Goal: Task Accomplishment & Management: Manage account settings

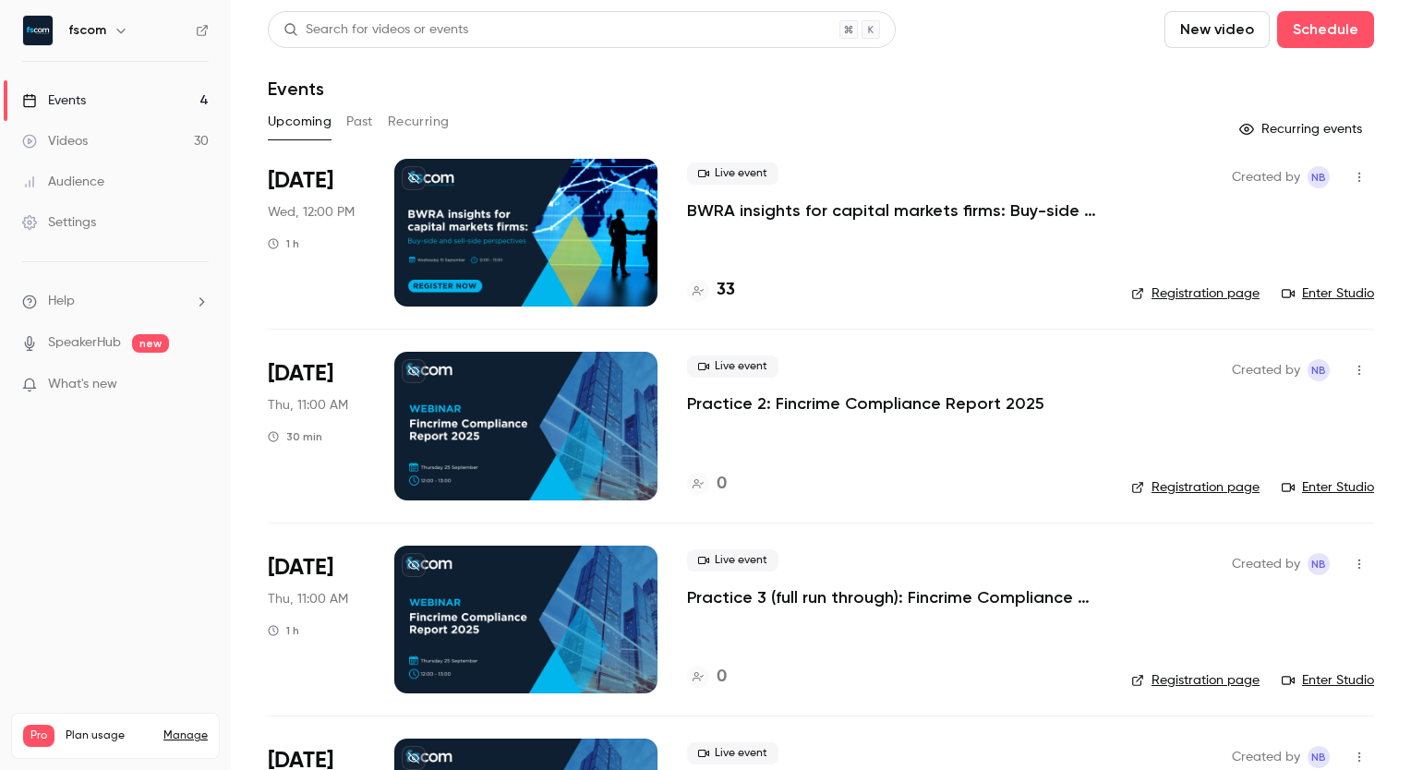
click at [784, 211] on p "BWRA insights for capital markets firms: Buy-side and sell-side perspectives" at bounding box center [894, 210] width 415 height 22
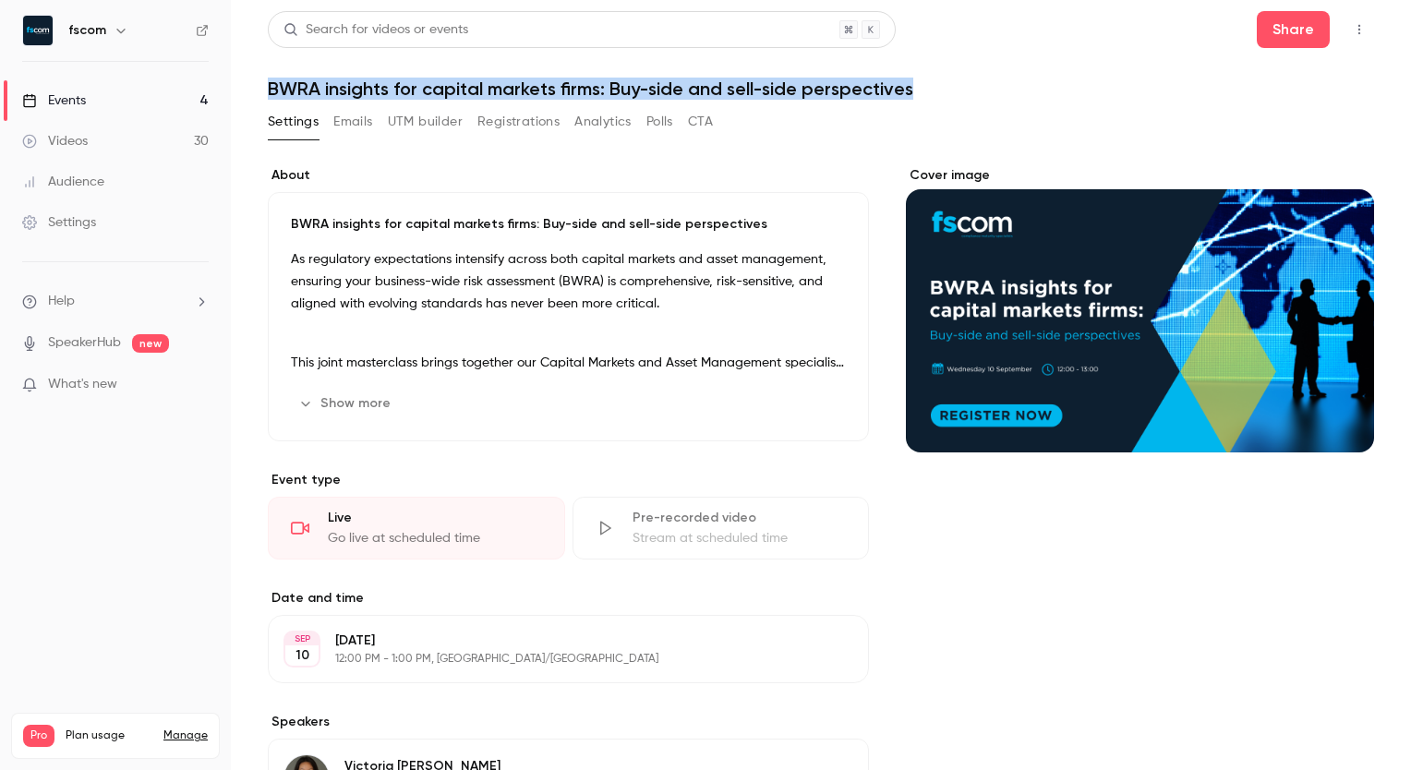
drag, startPoint x: 919, startPoint y: 92, endPoint x: 266, endPoint y: 89, distance: 652.8
click at [266, 89] on main "Search for videos or events Share BWRA insights for capital markets firms: Buy-…" at bounding box center [821, 385] width 1180 height 770
copy h1 "BWRA insights for capital markets firms: Buy-side and sell-side perspectives"
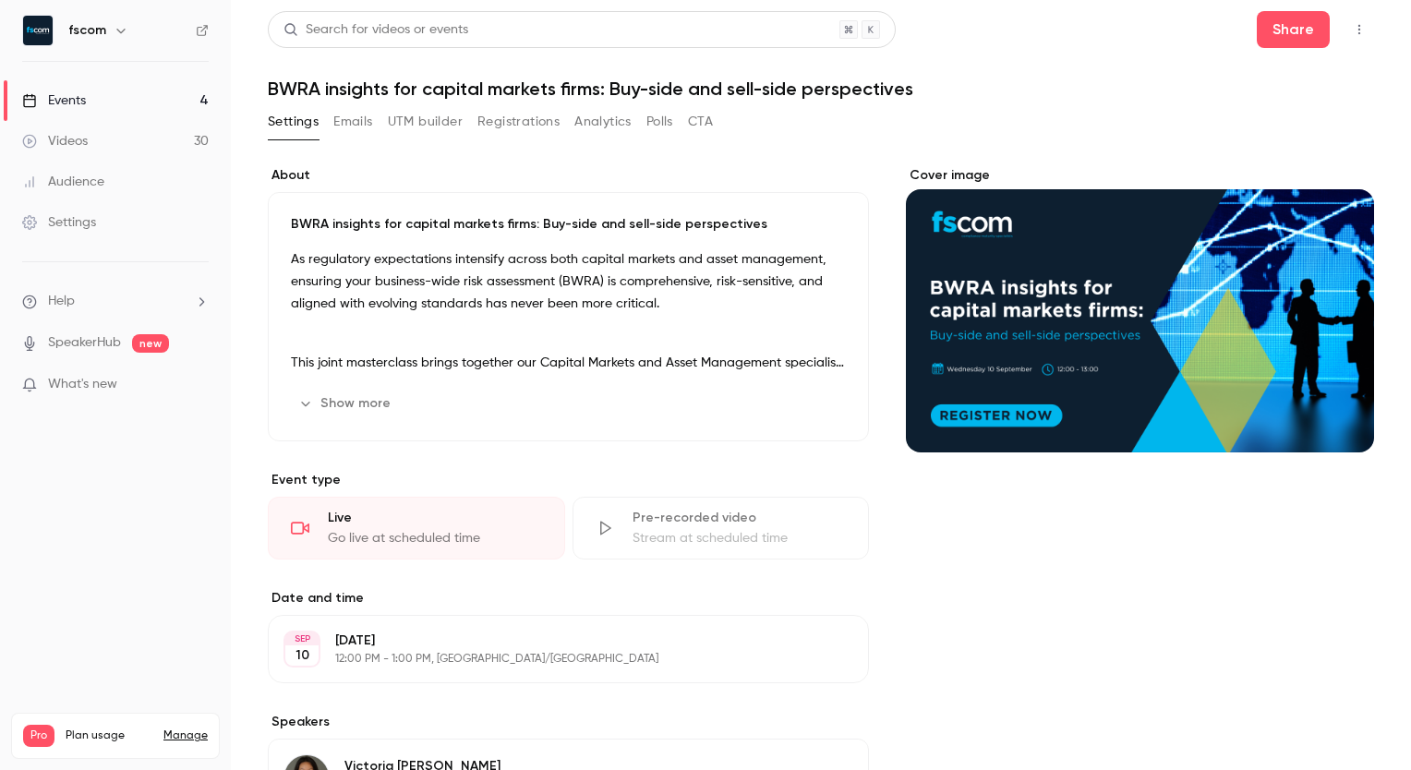
click at [676, 284] on p "As regulatory expectations intensify across both capital markets and asset mana…" at bounding box center [568, 281] width 555 height 66
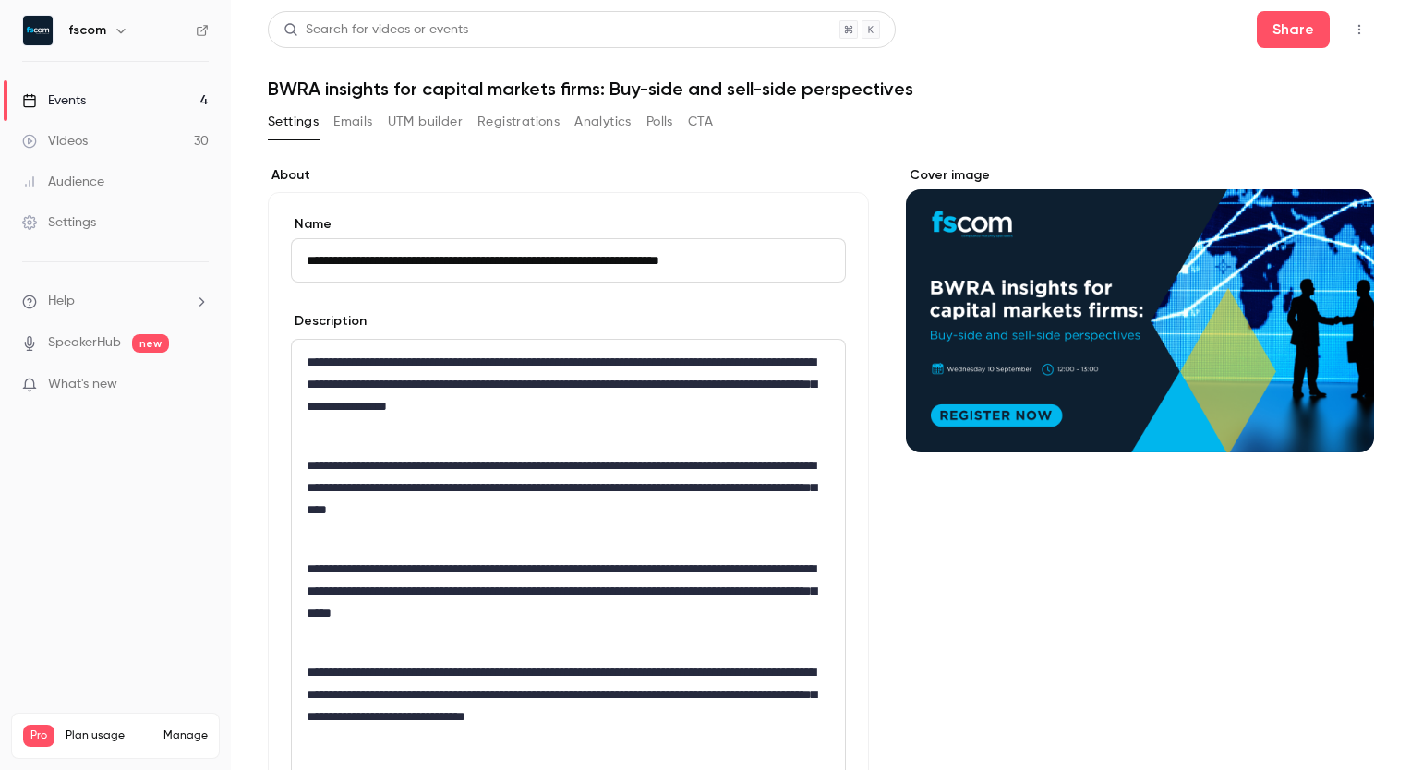
click at [507, 113] on button "Registrations" at bounding box center [518, 122] width 82 height 30
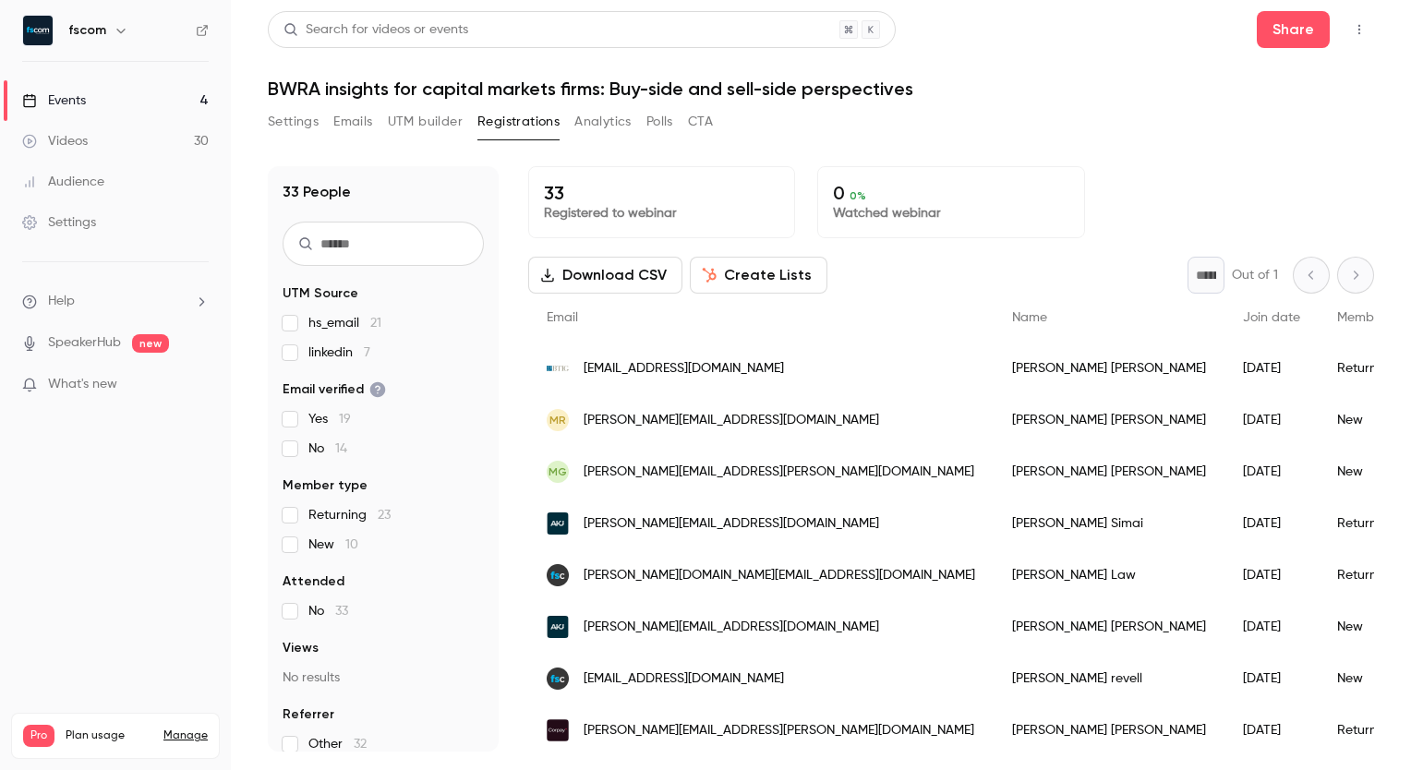
click at [722, 275] on button "Create Lists" at bounding box center [759, 275] width 138 height 37
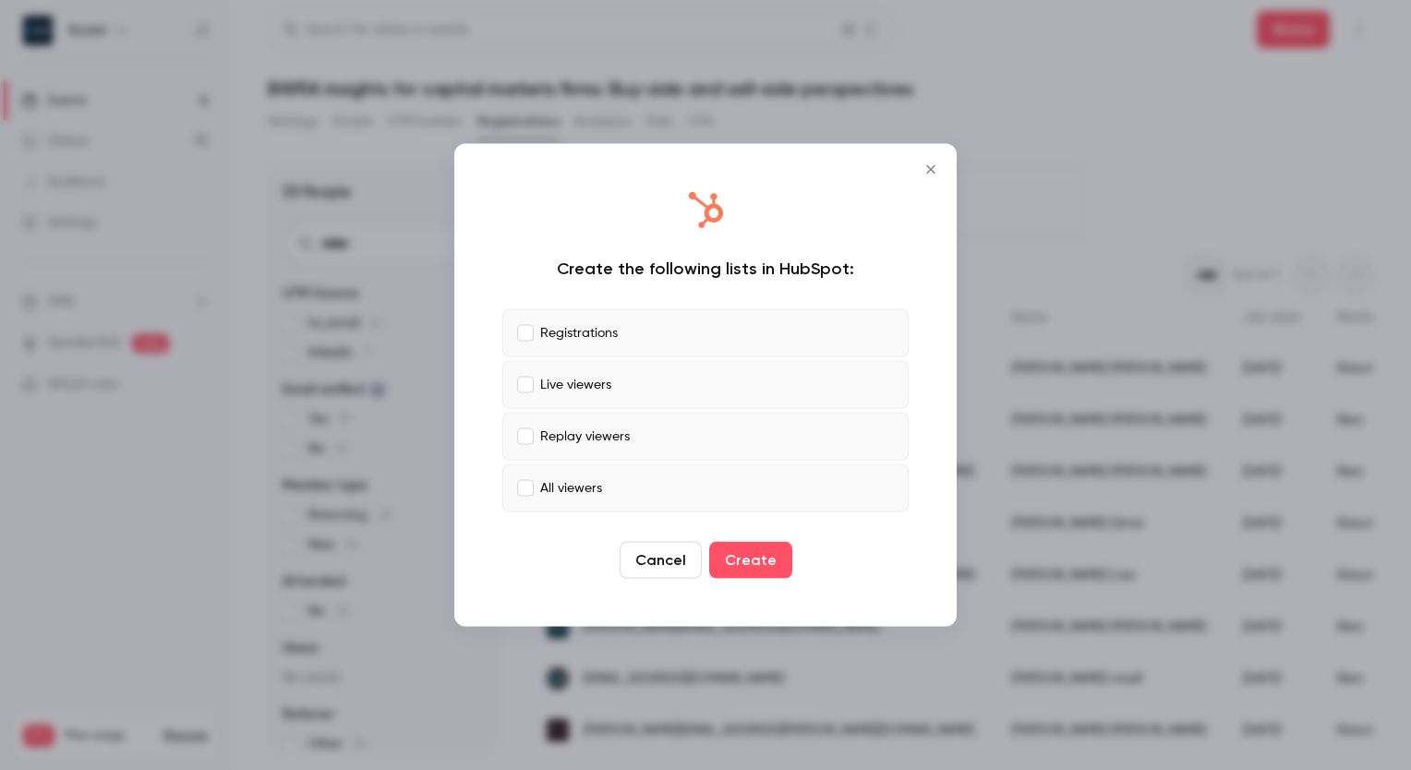
click at [591, 381] on p "Live viewers" at bounding box center [575, 384] width 71 height 19
click at [590, 431] on p "Replay viewers" at bounding box center [585, 436] width 90 height 19
click at [569, 489] on p "All viewers" at bounding box center [571, 487] width 62 height 19
click at [739, 554] on button "Create" at bounding box center [750, 560] width 83 height 37
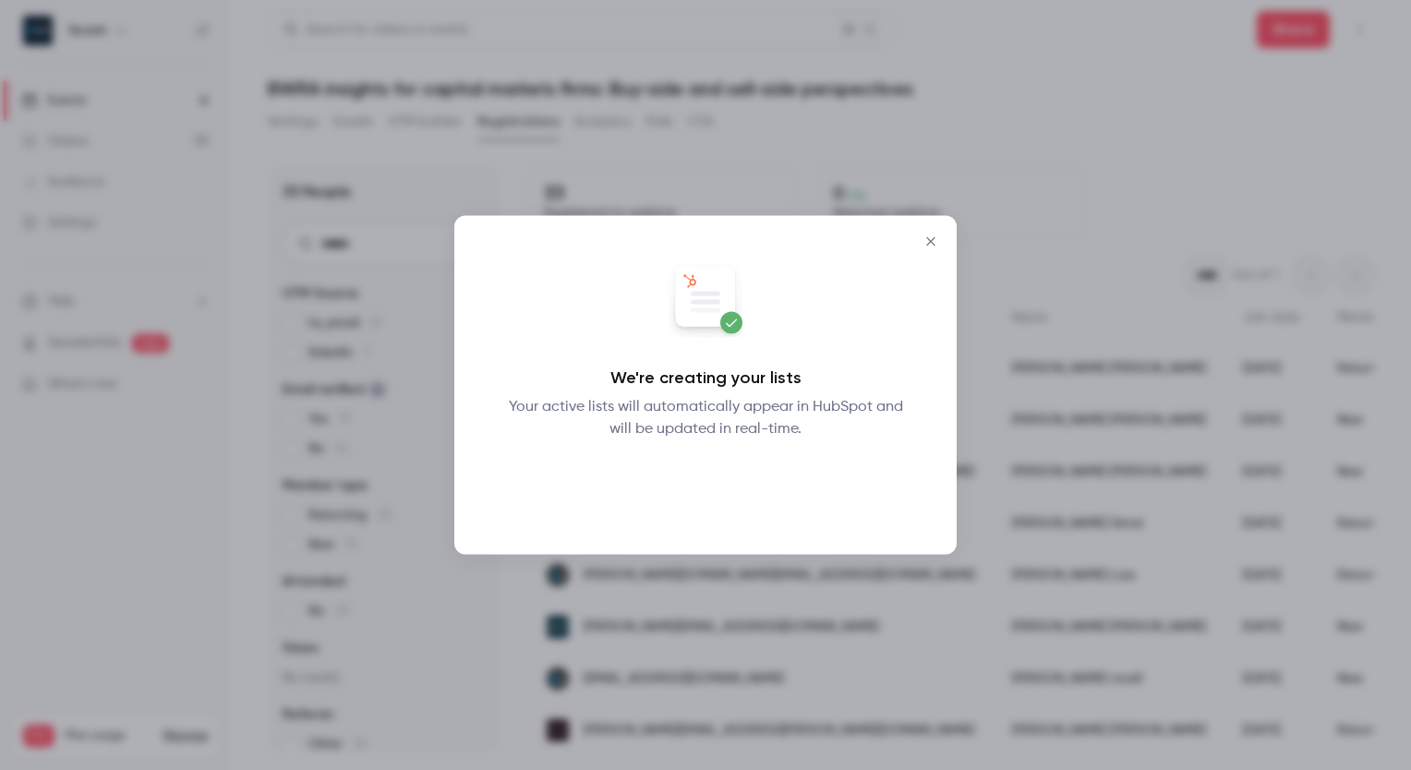
click at [704, 487] on button "Okay" at bounding box center [705, 488] width 67 height 37
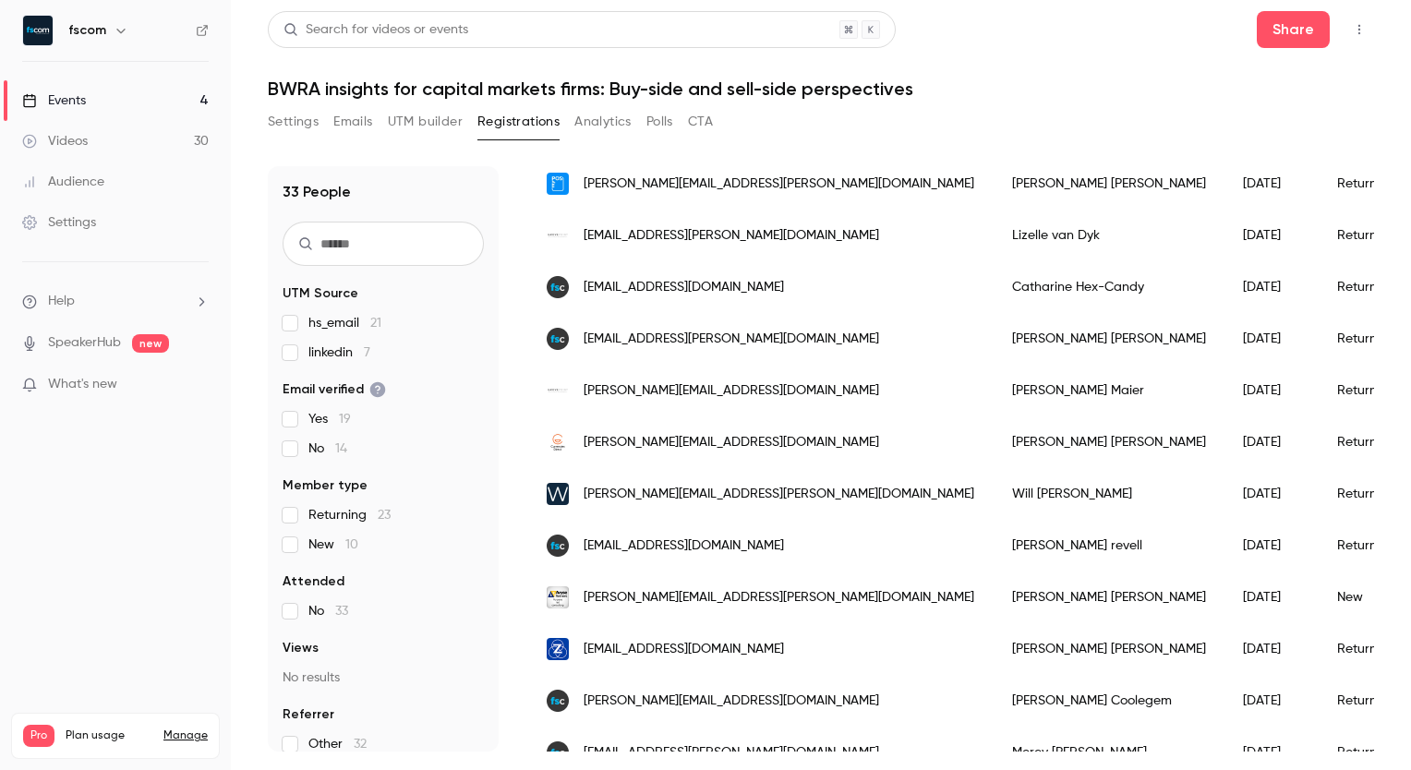
scroll to position [1167, 0]
click at [295, 130] on button "Settings" at bounding box center [293, 122] width 51 height 30
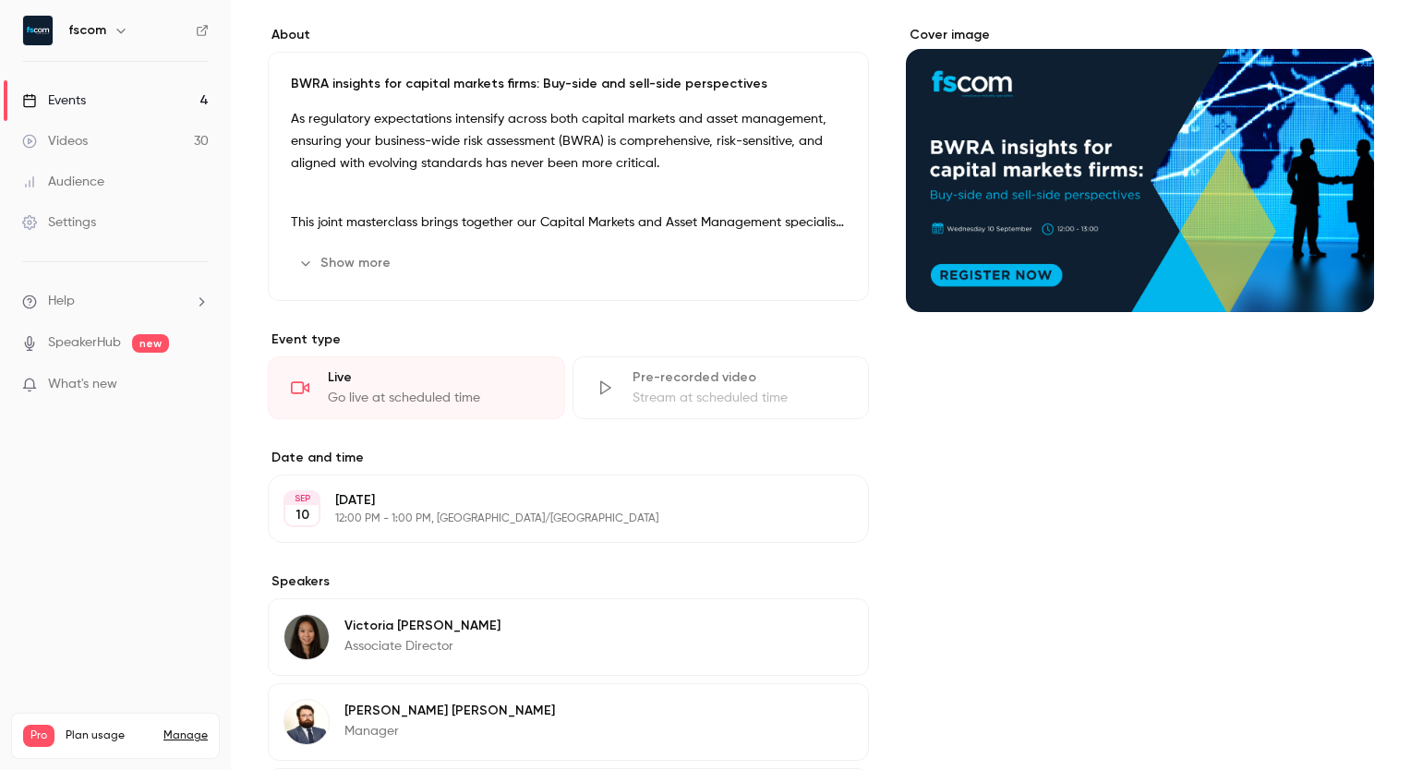
scroll to position [140, 0]
click at [687, 492] on p "[DATE]" at bounding box center [553, 500] width 436 height 18
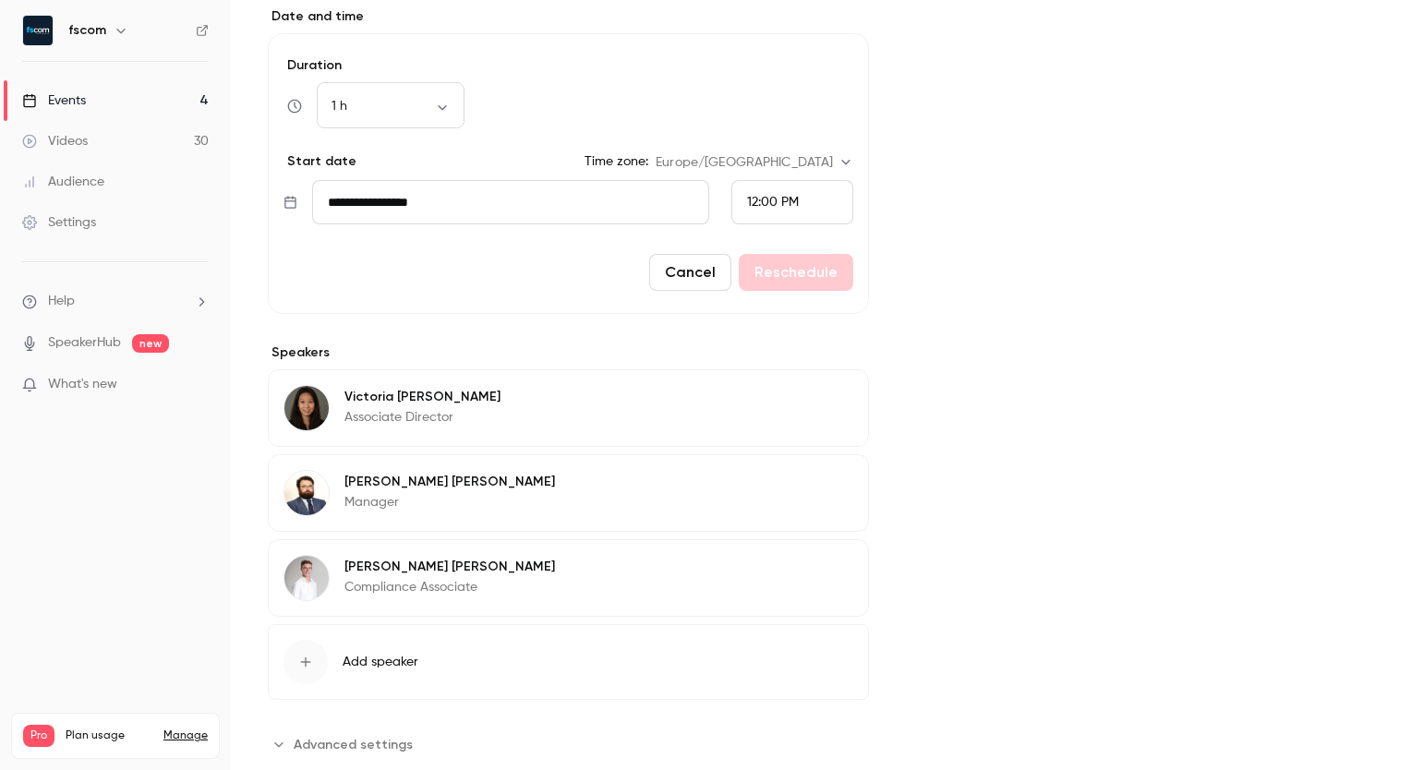
scroll to position [580, 0]
click at [428, 216] on input "**********" at bounding box center [510, 204] width 397 height 44
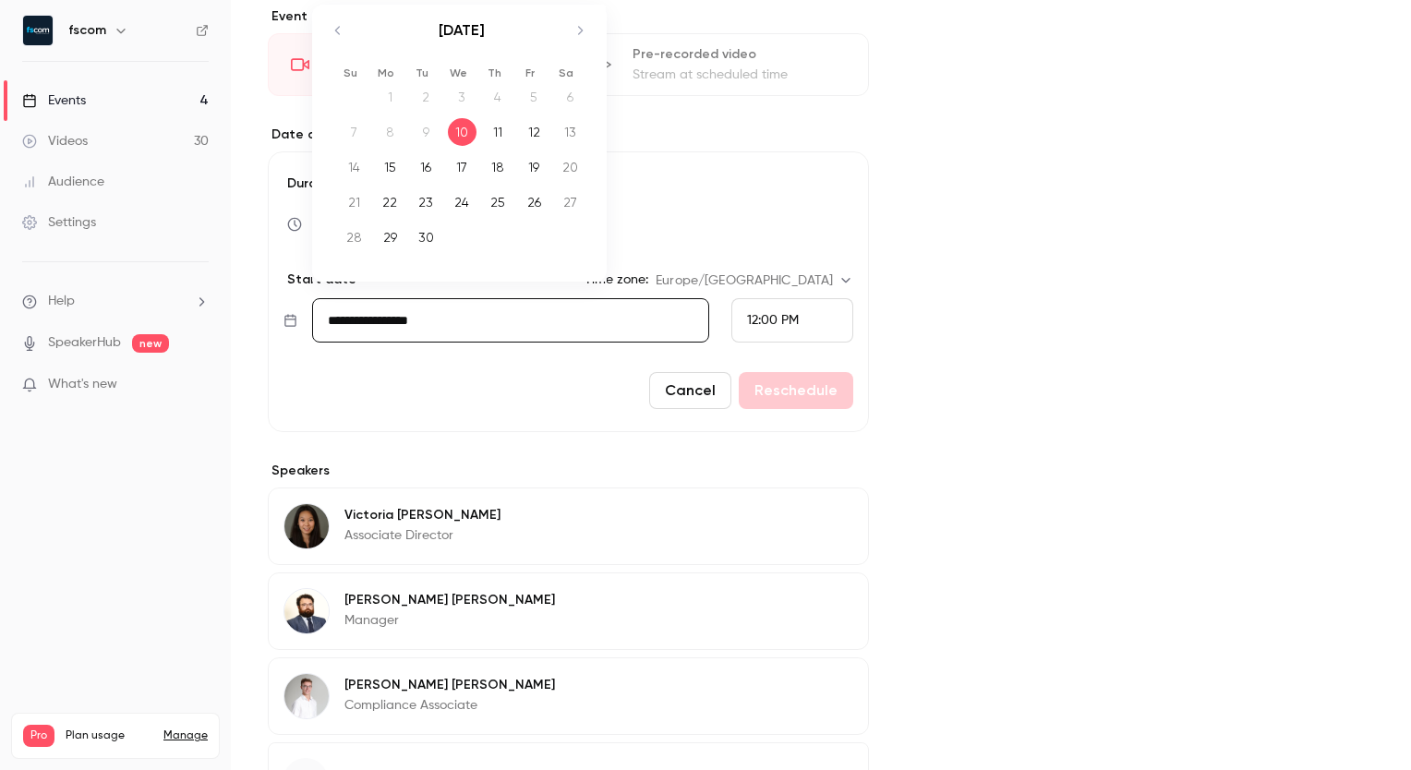
scroll to position [416, 0]
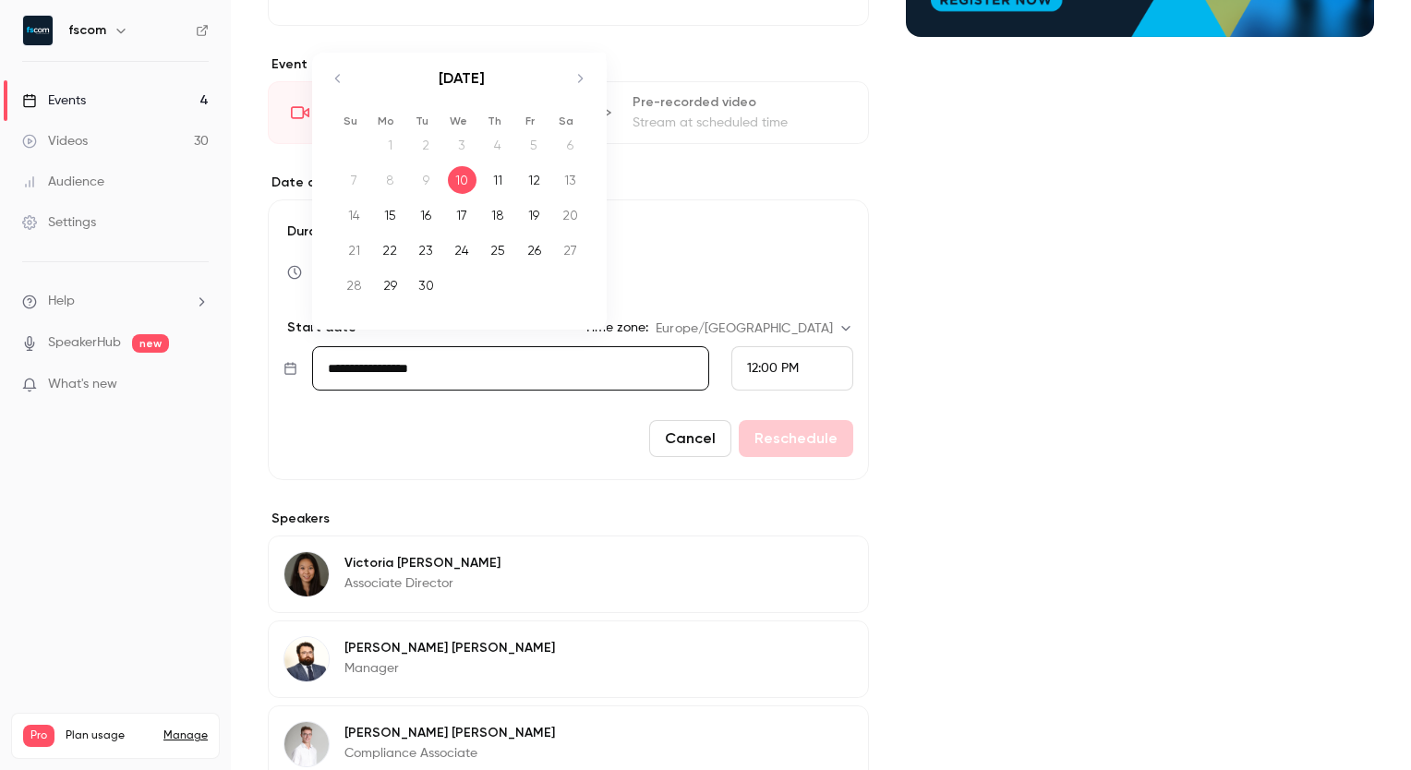
click at [578, 84] on icon "Move forward to switch to the next month." at bounding box center [580, 78] width 22 height 22
click at [464, 172] on div "8" at bounding box center [462, 180] width 29 height 28
type input "**********"
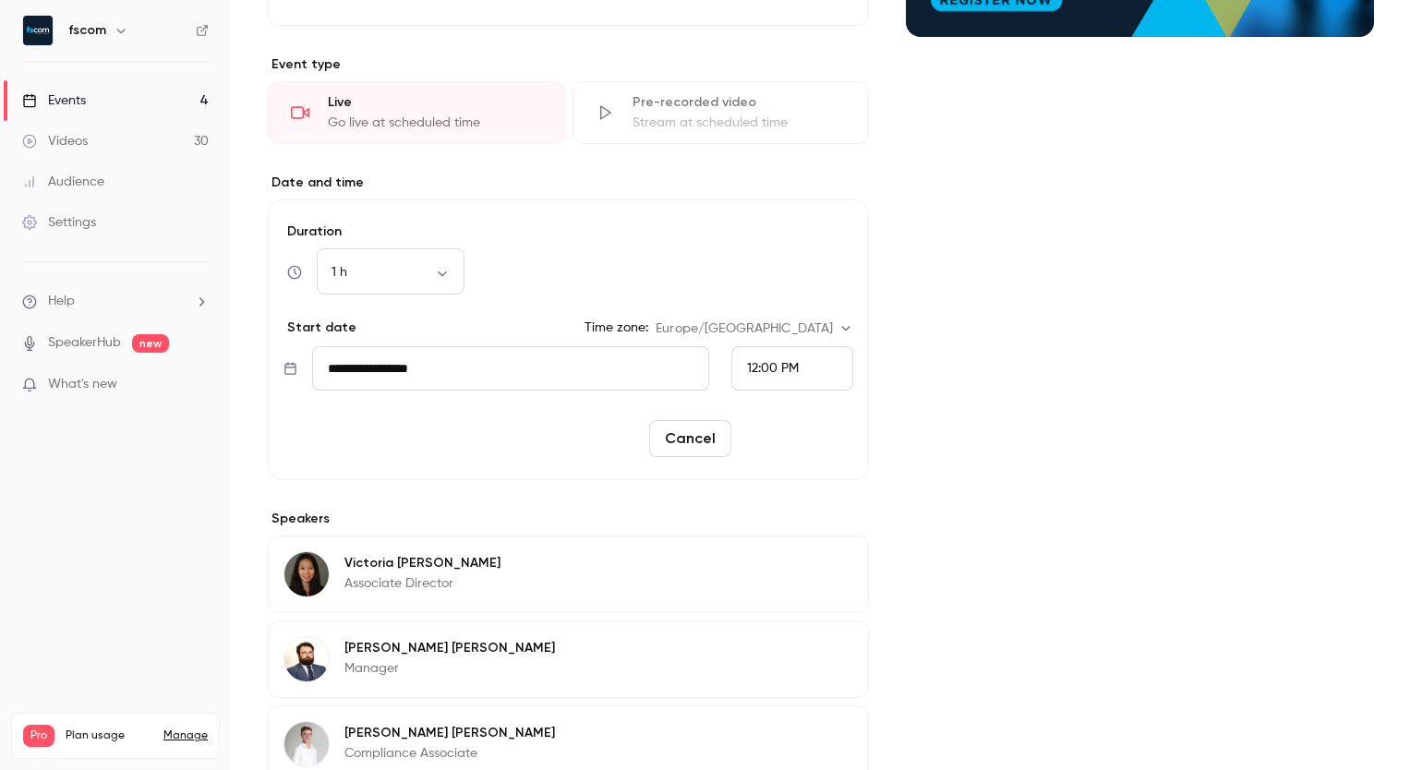
click at [777, 439] on button "Reschedule" at bounding box center [796, 438] width 114 height 37
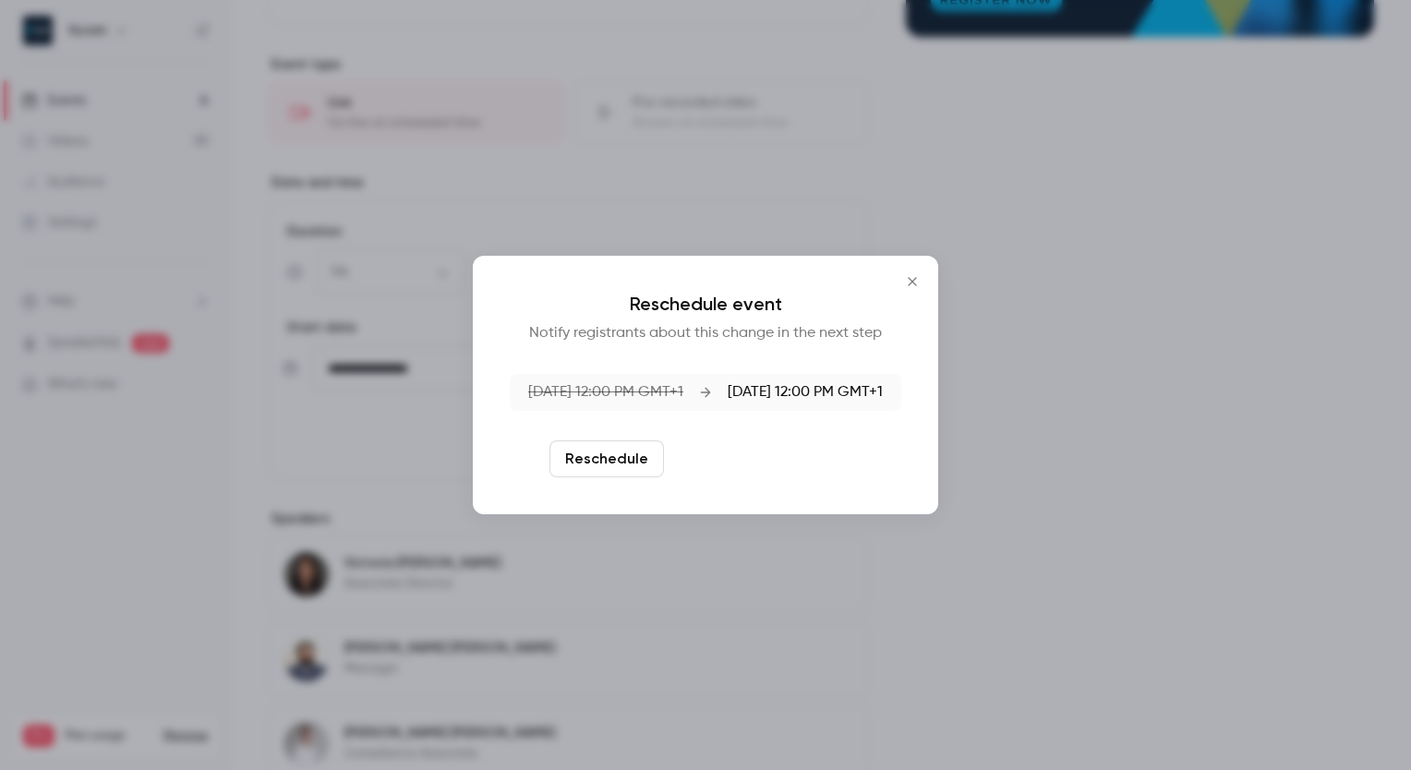
click at [726, 459] on button "Reschedule and notify" at bounding box center [766, 458] width 191 height 37
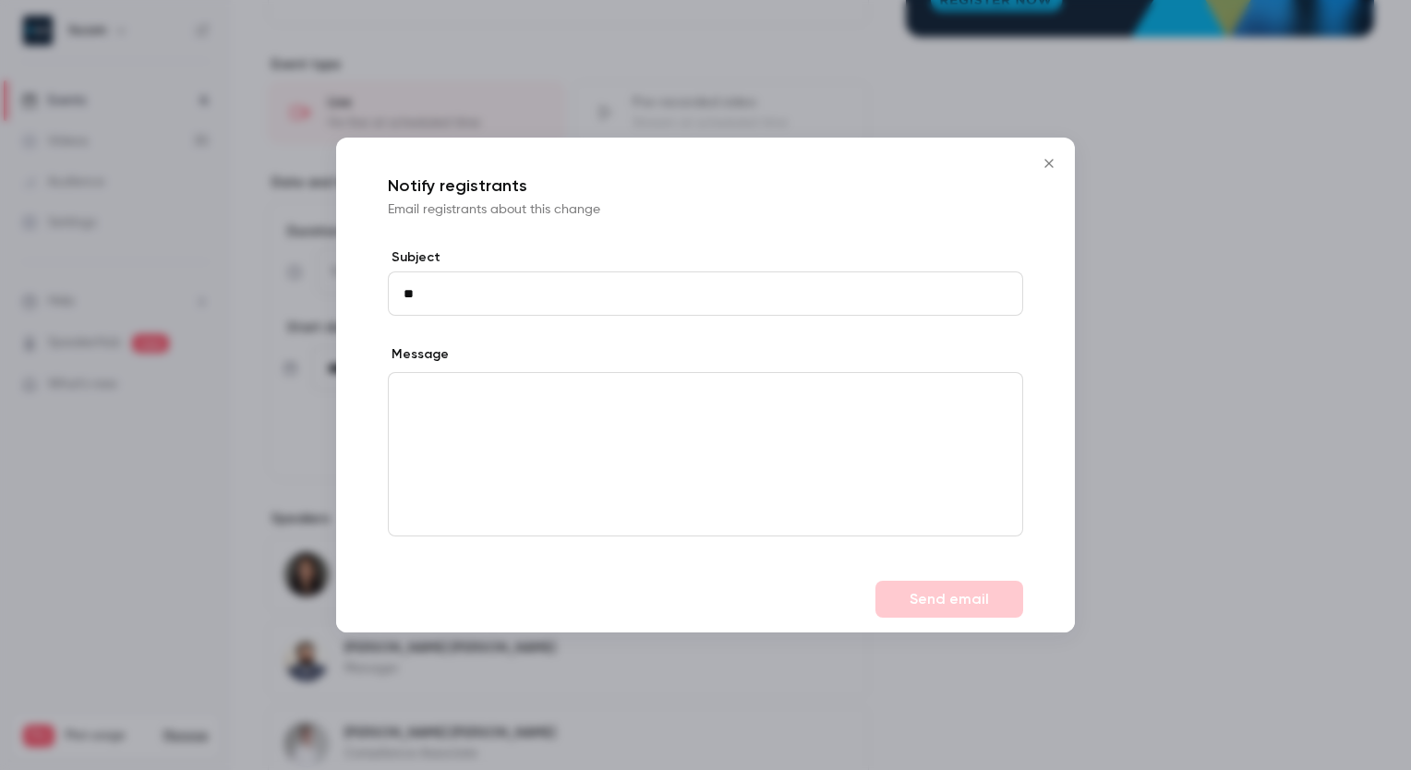
type input "*"
click at [1043, 167] on icon "Close" at bounding box center [1049, 163] width 22 height 15
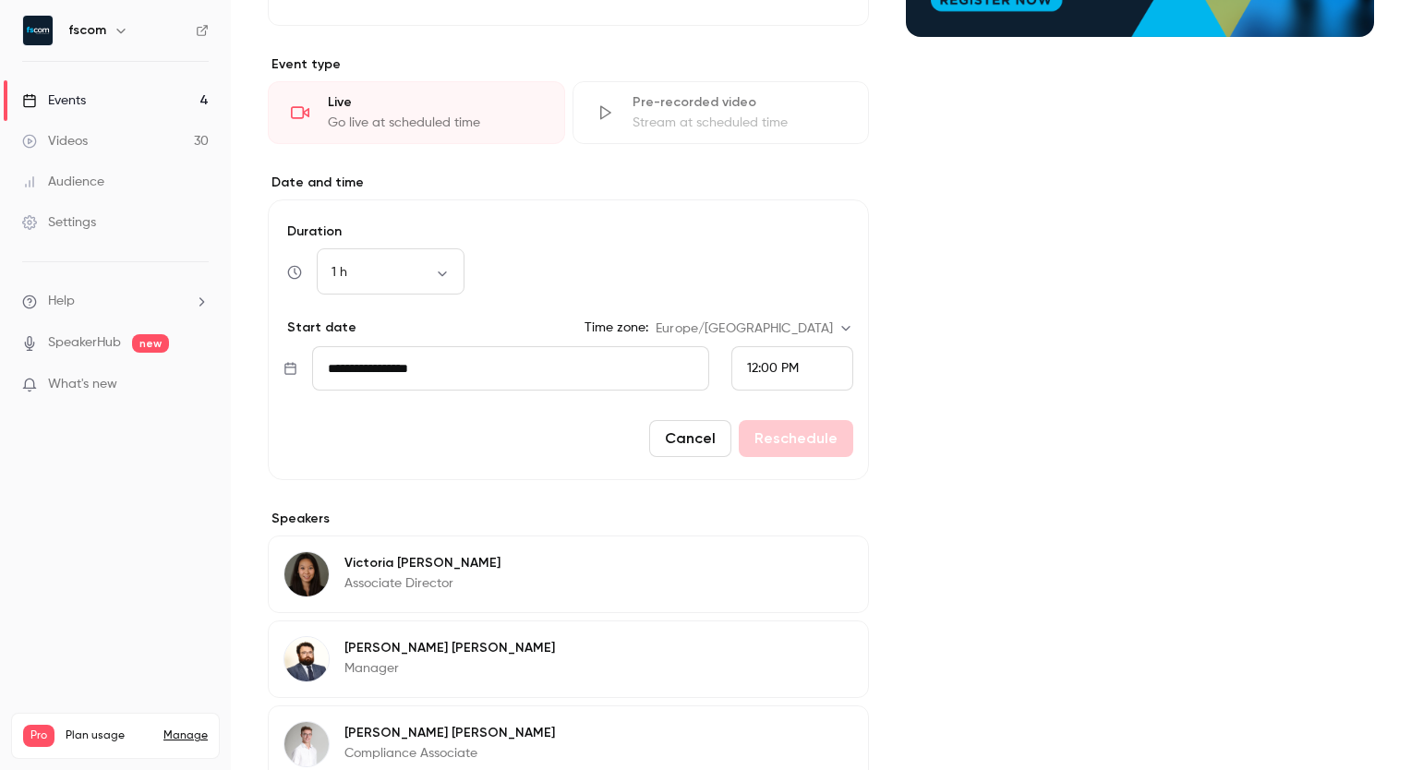
click at [647, 360] on input "**********" at bounding box center [510, 368] width 397 height 44
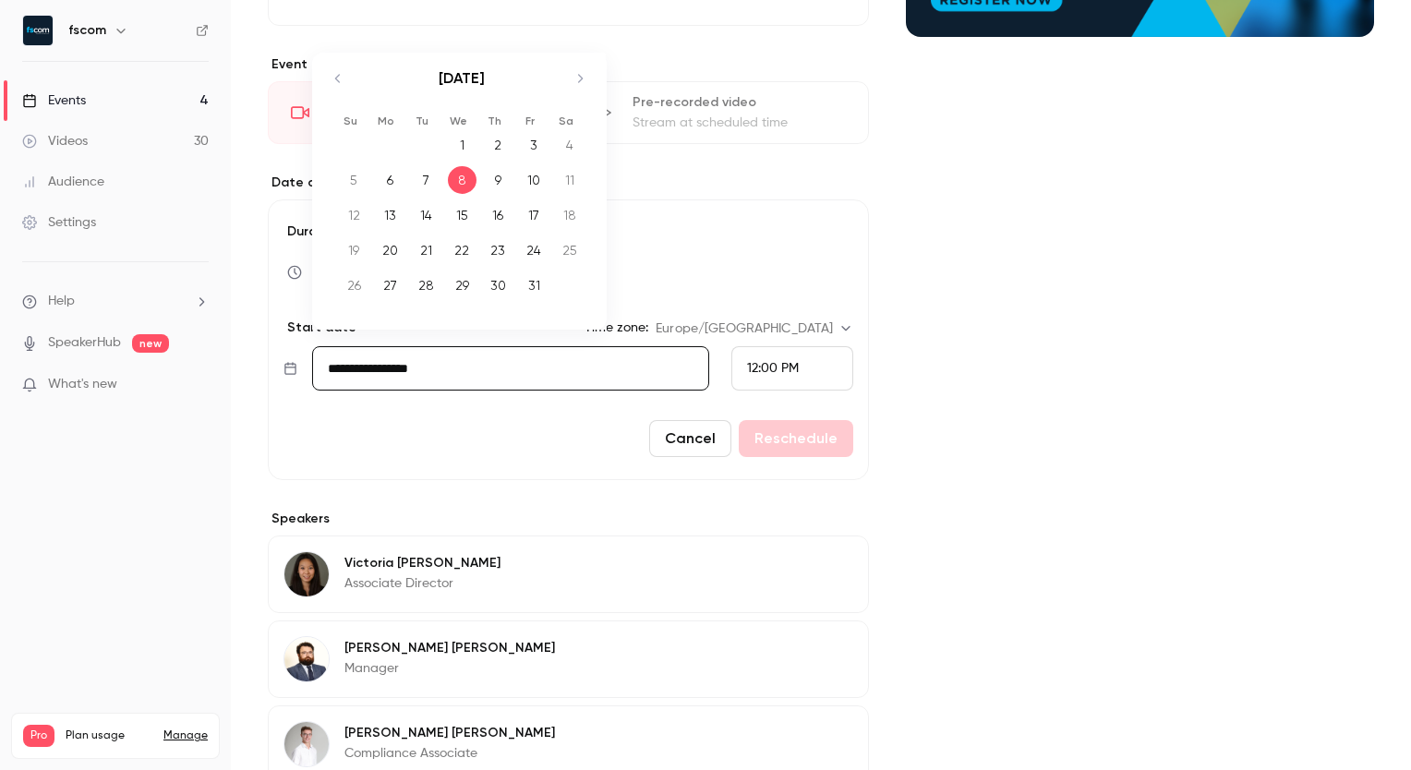
click at [465, 179] on div "8" at bounding box center [462, 180] width 29 height 28
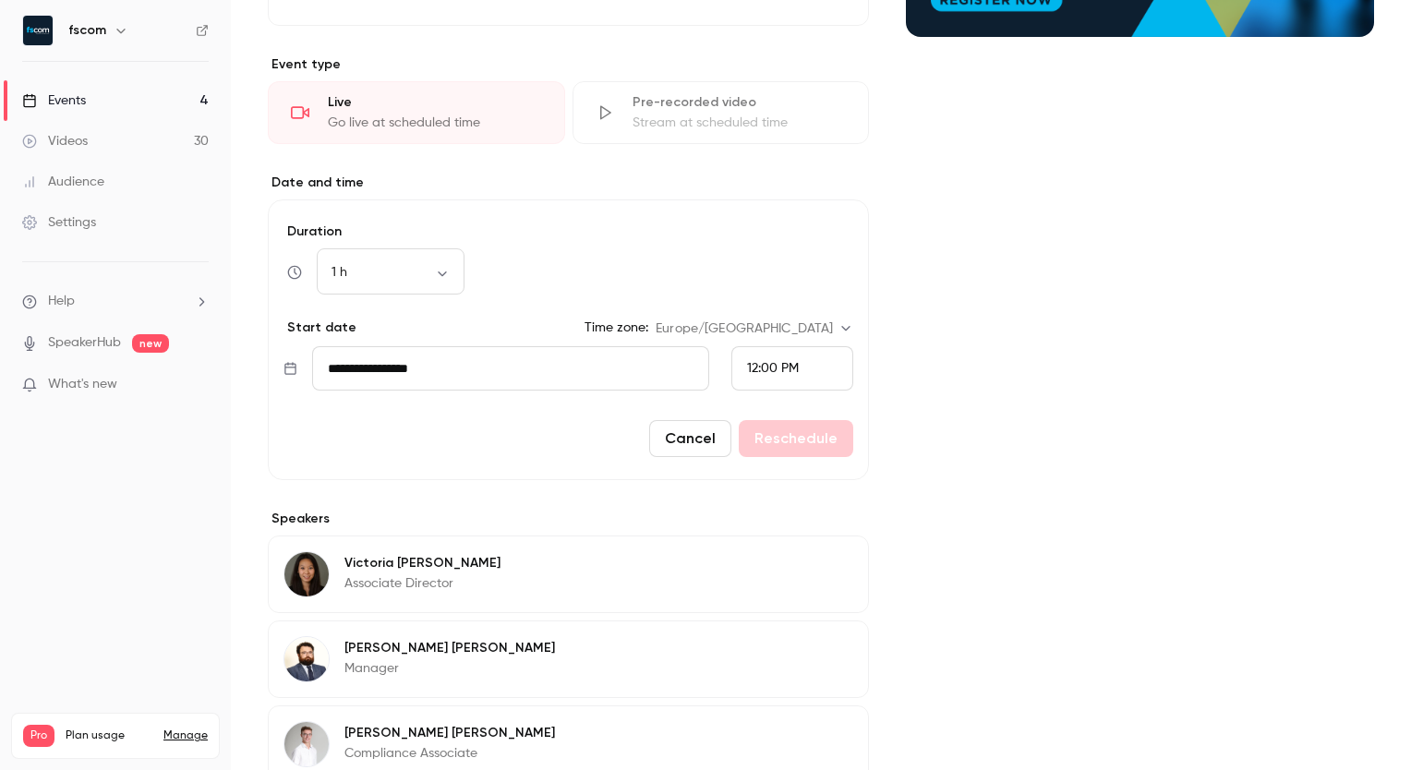
click at [753, 491] on div "About BWRA insights for capital markets firms: Buy-side and sell-side perspecti…" at bounding box center [568, 338] width 601 height 1175
click at [582, 171] on div "About BWRA insights for capital markets firms: Buy-side and sell-side perspecti…" at bounding box center [568, 338] width 601 height 1175
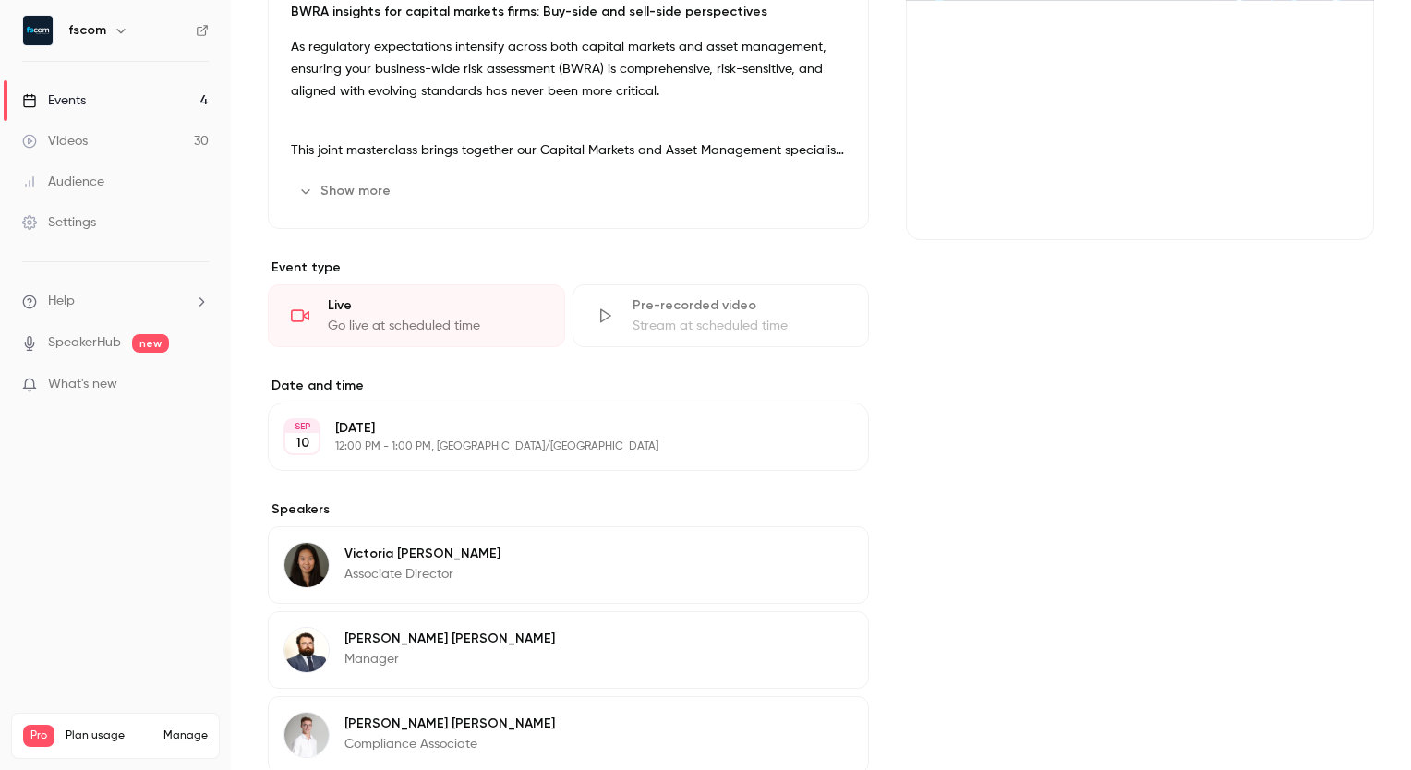
scroll to position [276, 0]
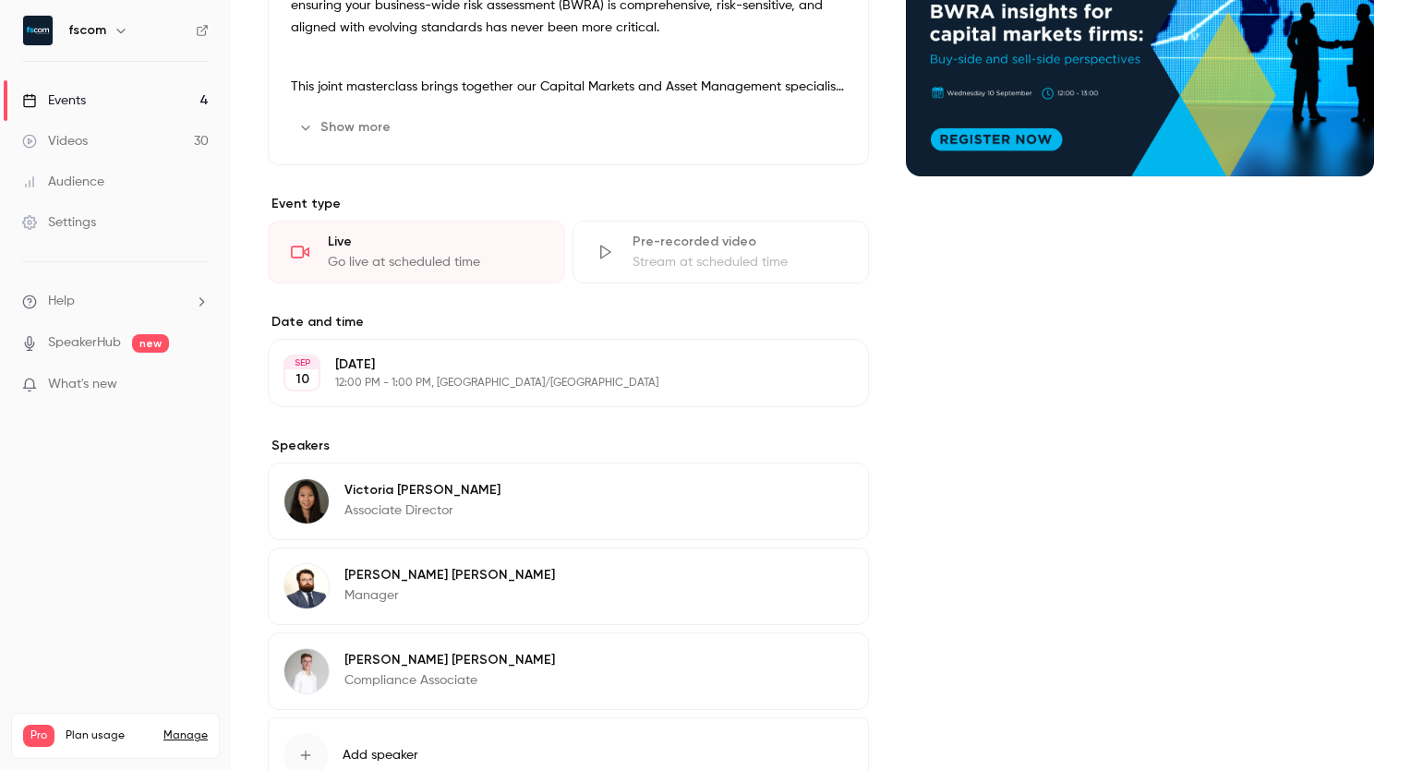
click at [488, 365] on p "Wednesday, September 10" at bounding box center [553, 364] width 436 height 18
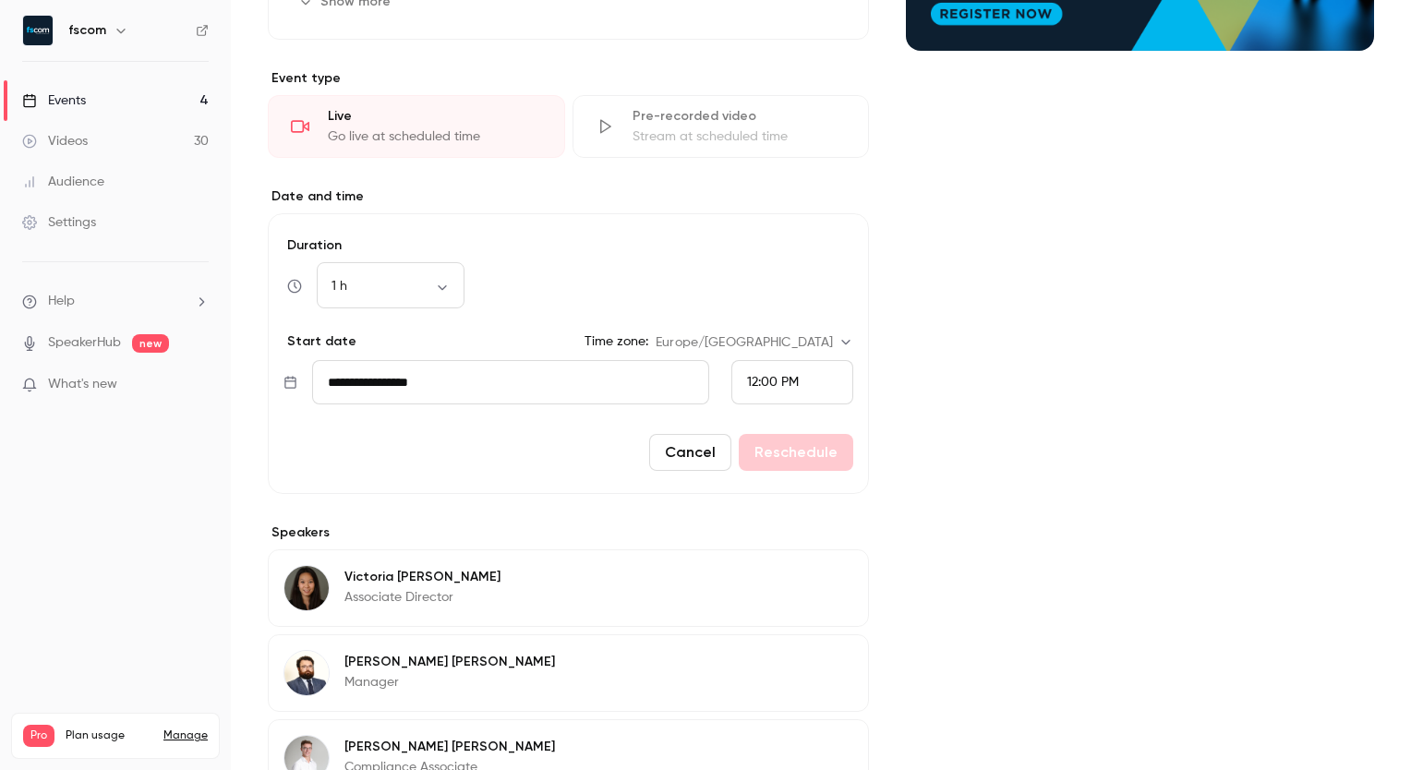
scroll to position [425, 0]
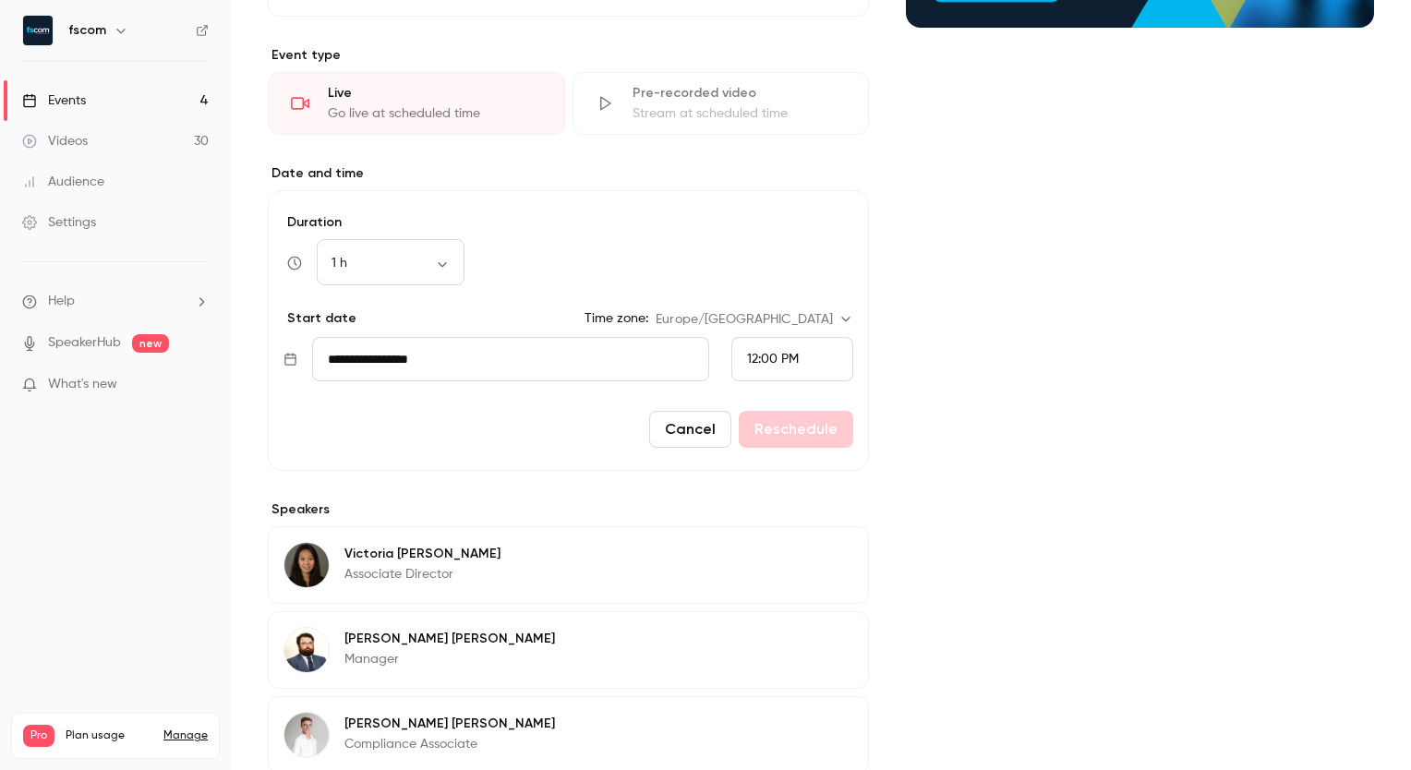
click at [618, 356] on input "**********" at bounding box center [510, 359] width 397 height 44
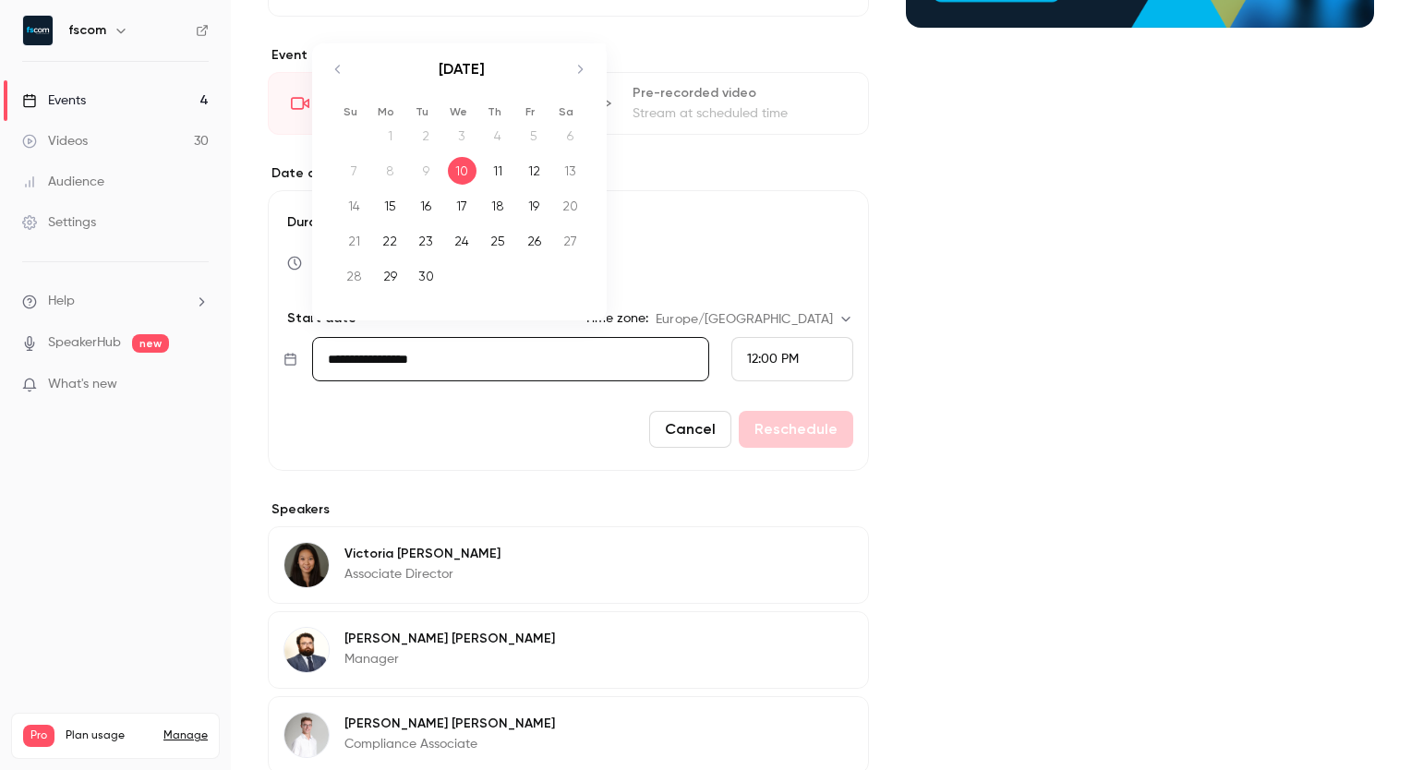
click at [585, 66] on icon "Move forward to switch to the next month." at bounding box center [580, 69] width 22 height 22
click at [452, 172] on div "8" at bounding box center [462, 171] width 29 height 28
type input "**********"
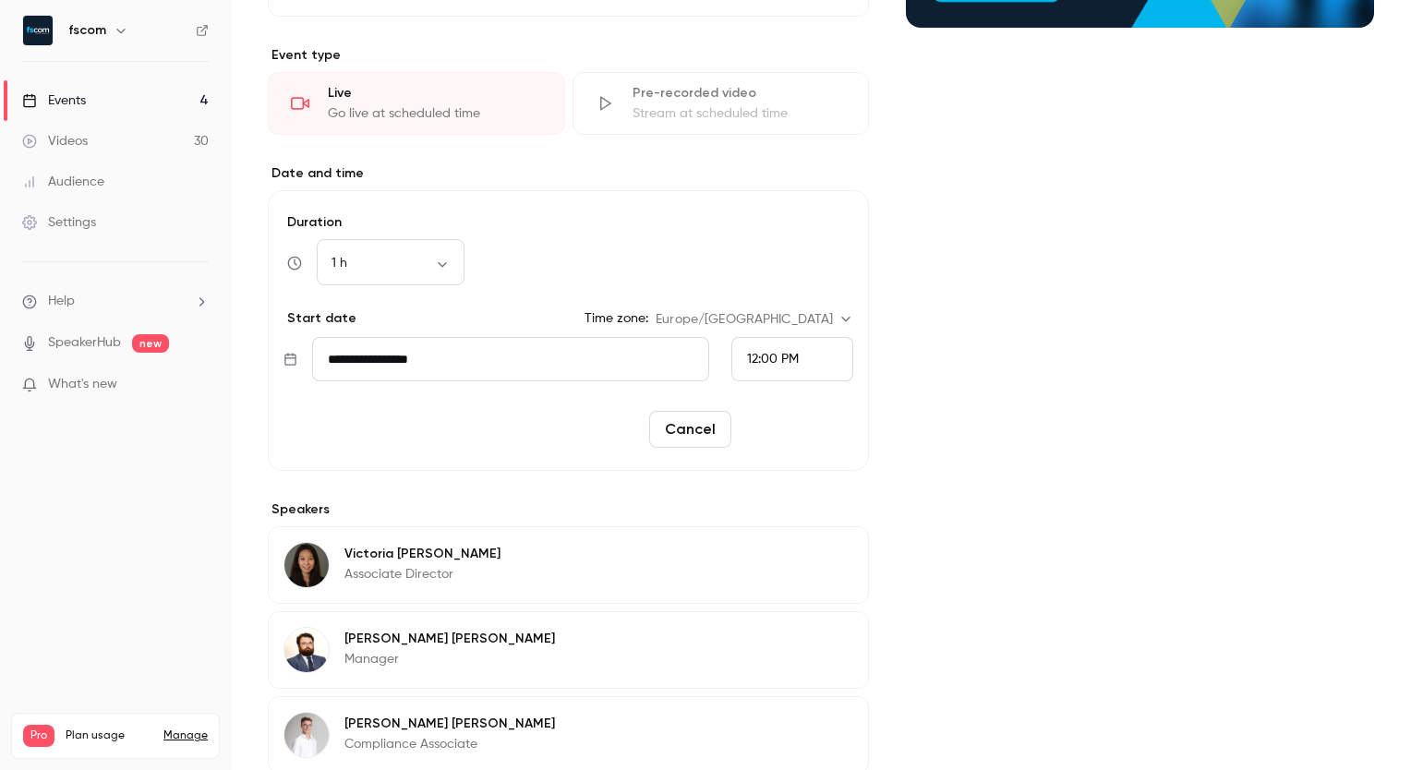
click at [830, 429] on button "Reschedule" at bounding box center [796, 429] width 114 height 37
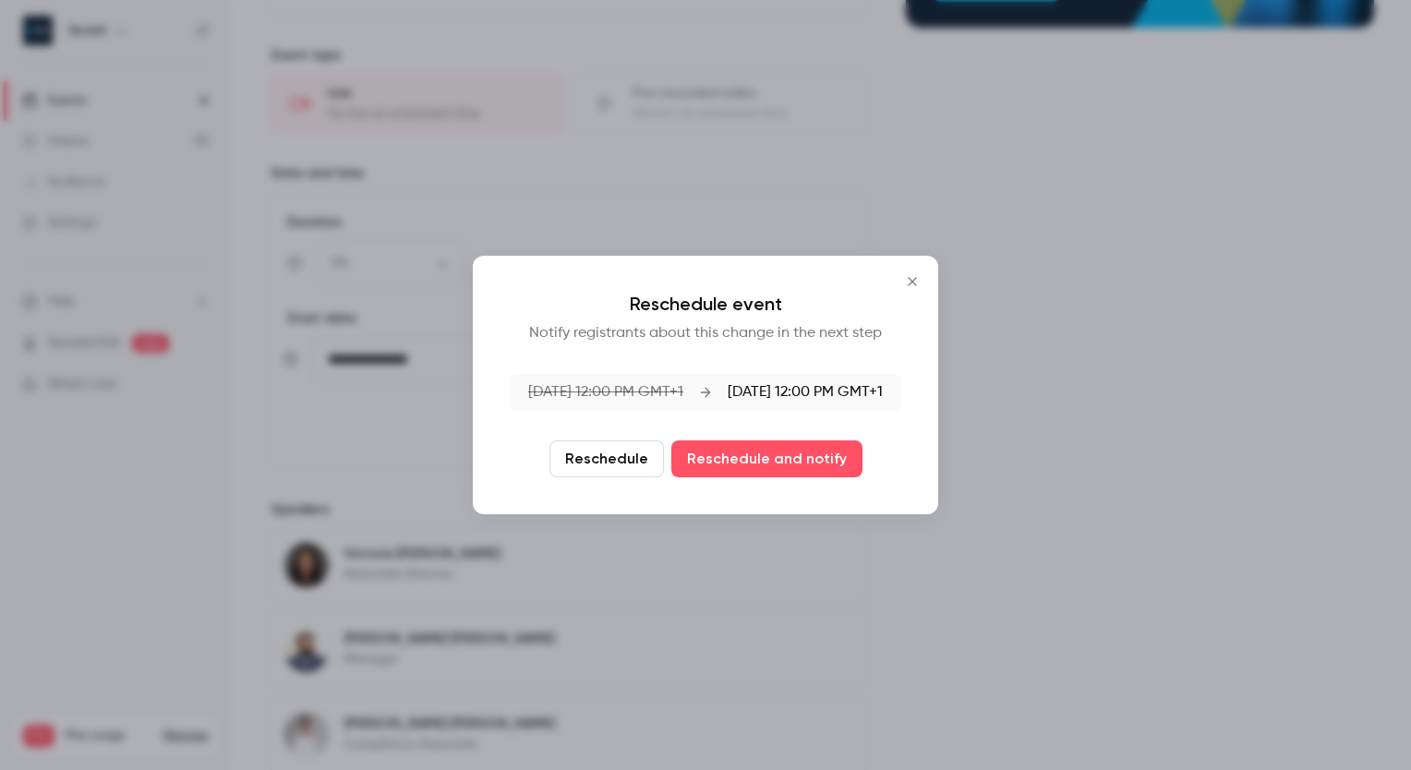
click at [649, 459] on button "Reschedule" at bounding box center [606, 458] width 114 height 37
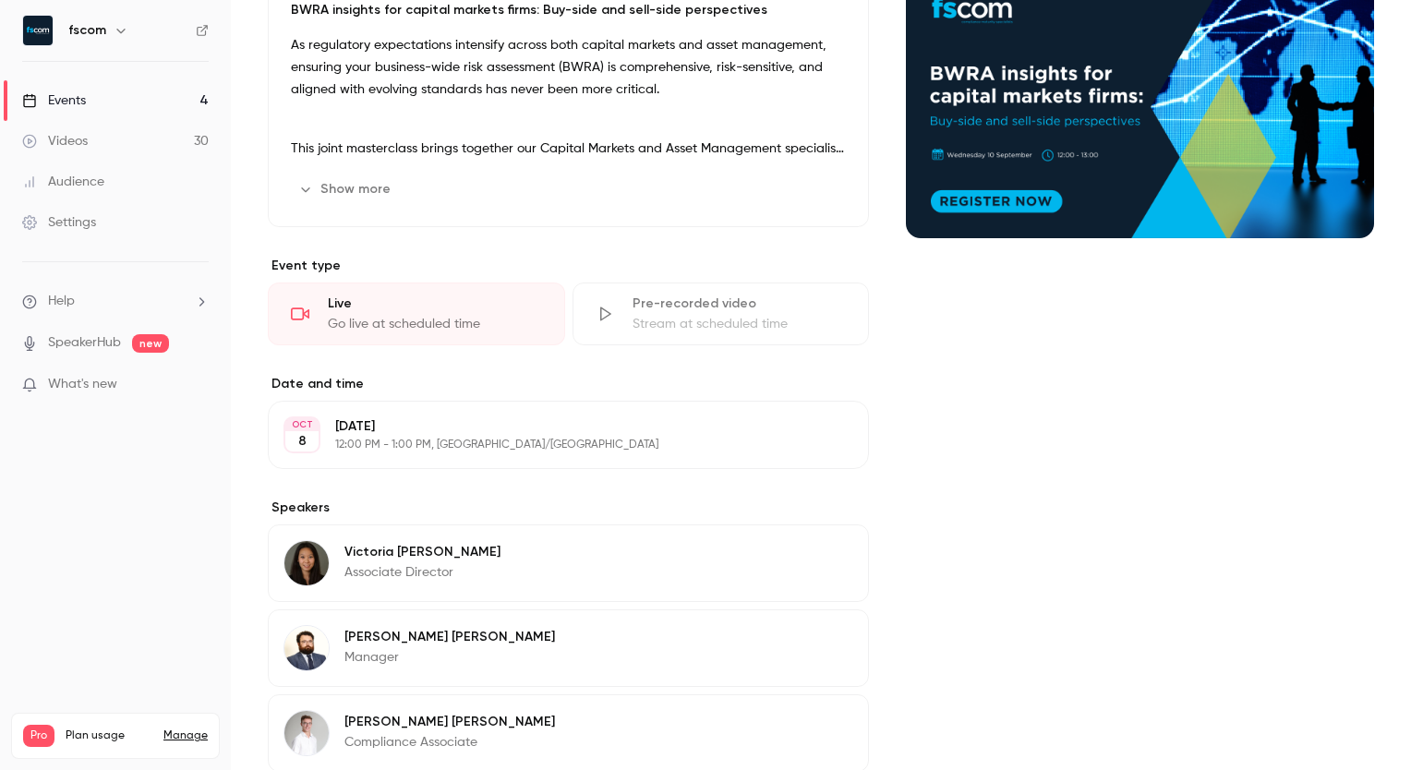
scroll to position [0, 0]
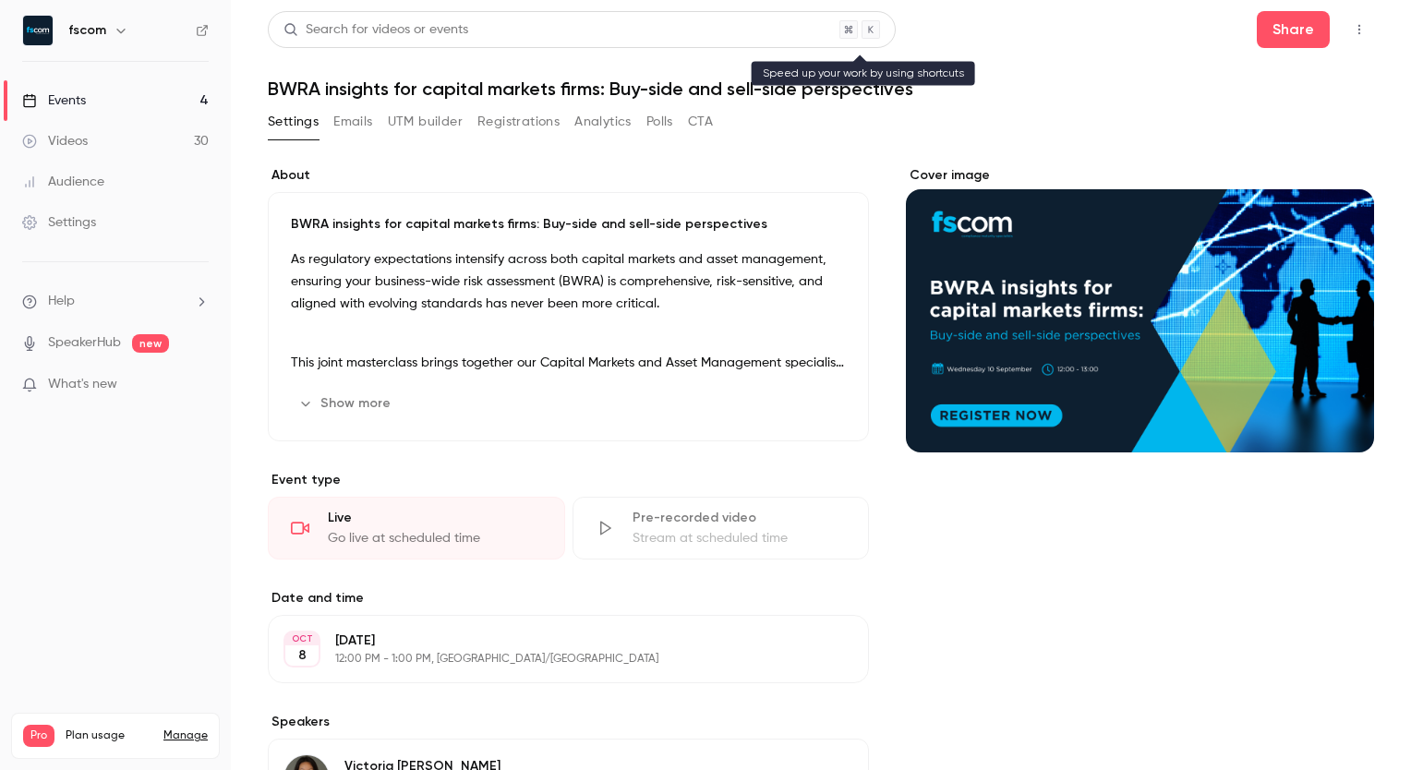
click at [459, 9] on main "Search for videos or events Share BWRA insights for capital markets firms: Buy-…" at bounding box center [821, 385] width 1180 height 770
